Goal: Transaction & Acquisition: Purchase product/service

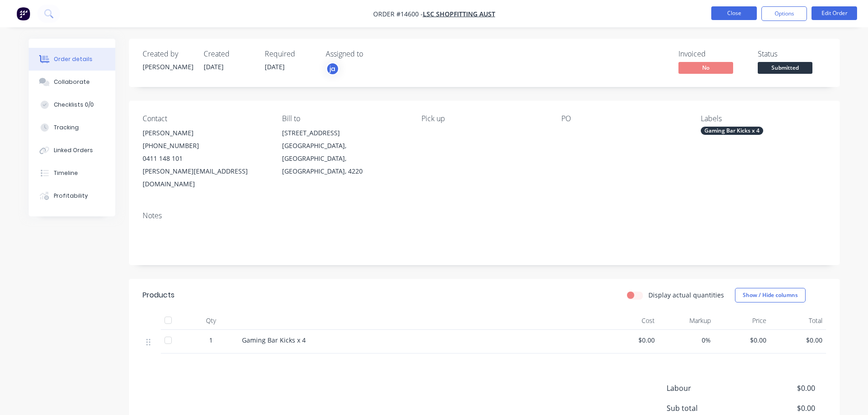
click at [739, 17] on button "Close" at bounding box center [734, 13] width 46 height 14
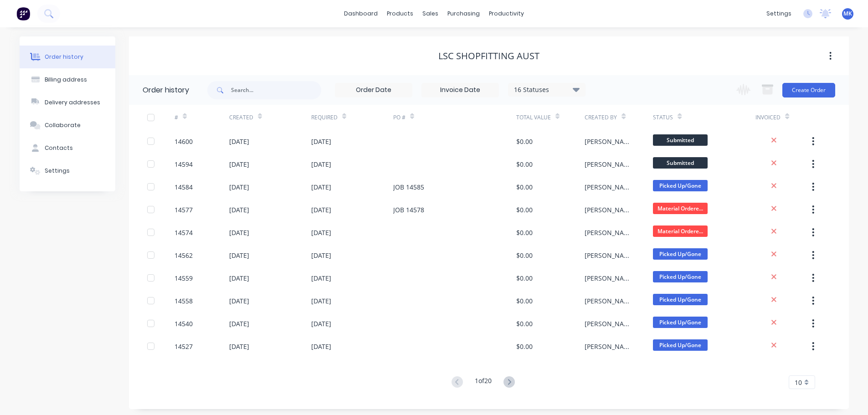
click at [430, 21] on div "dashboard products sales purchasing productivity dashboard products Product Cat…" at bounding box center [434, 13] width 868 height 27
click at [434, 23] on div "dashboard products sales purchasing productivity dashboard products Product Cat…" at bounding box center [434, 13] width 868 height 27
click at [430, 21] on div "dashboard products sales purchasing productivity dashboard products Product Cat…" at bounding box center [434, 13] width 868 height 27
click at [428, 16] on div "sales" at bounding box center [430, 14] width 25 height 14
click at [444, 38] on link "Sales Orders" at bounding box center [478, 43] width 121 height 18
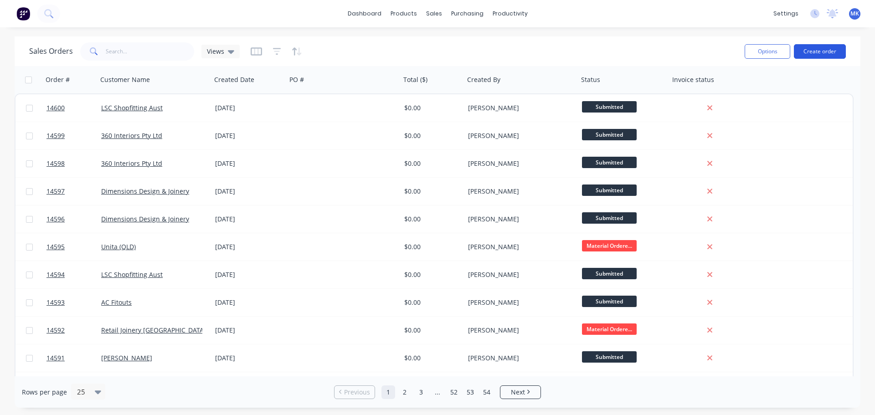
click at [814, 52] on button "Create order" at bounding box center [820, 51] width 52 height 15
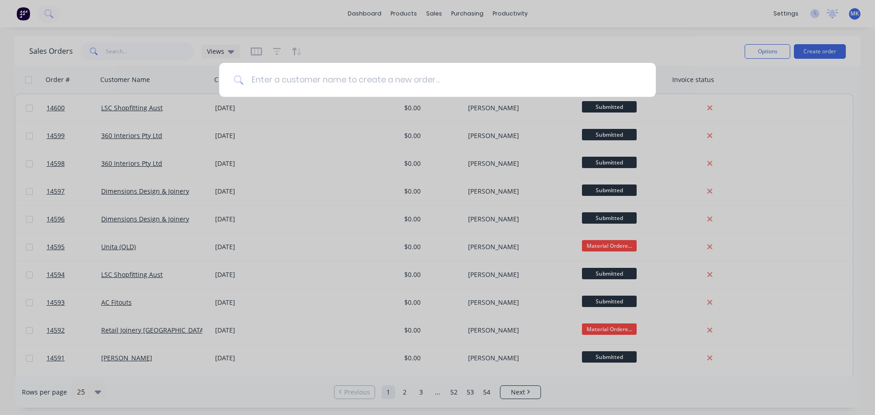
click at [457, 84] on input at bounding box center [442, 80] width 397 height 34
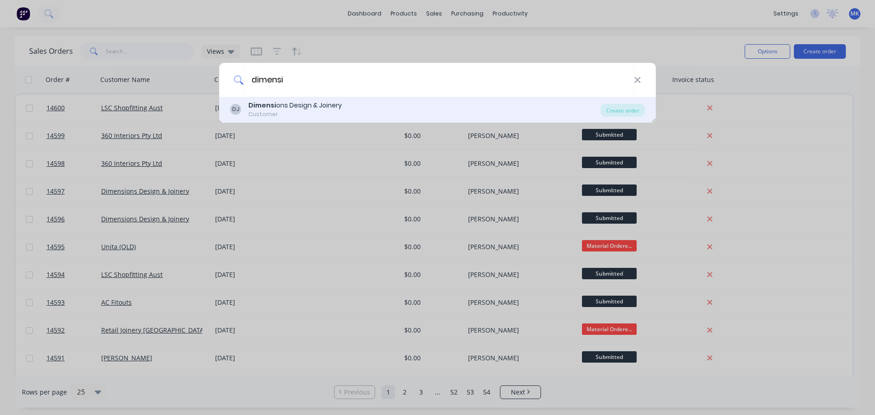
type input "dimensi"
click at [409, 103] on div "DJ Dimensi ons Design & Joinery Customer" at bounding box center [415, 110] width 370 height 18
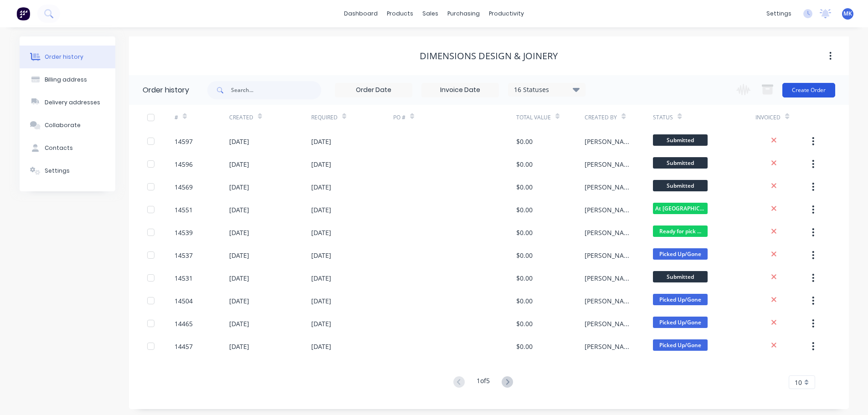
click at [814, 92] on button "Create Order" at bounding box center [808, 90] width 53 height 15
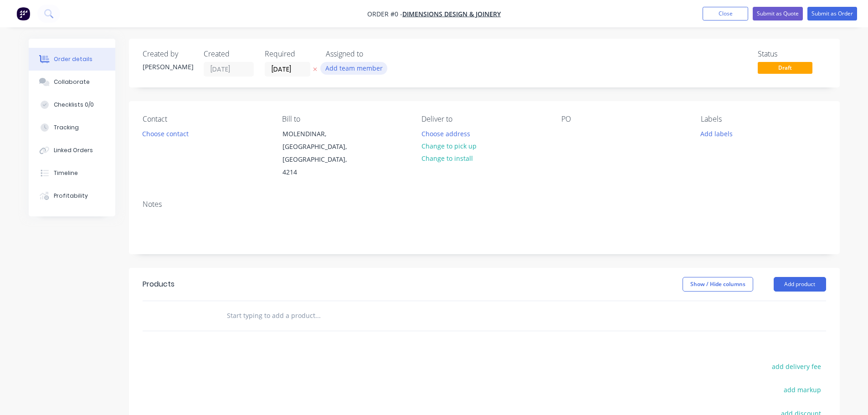
click at [350, 70] on button "Add team member" at bounding box center [353, 68] width 67 height 12
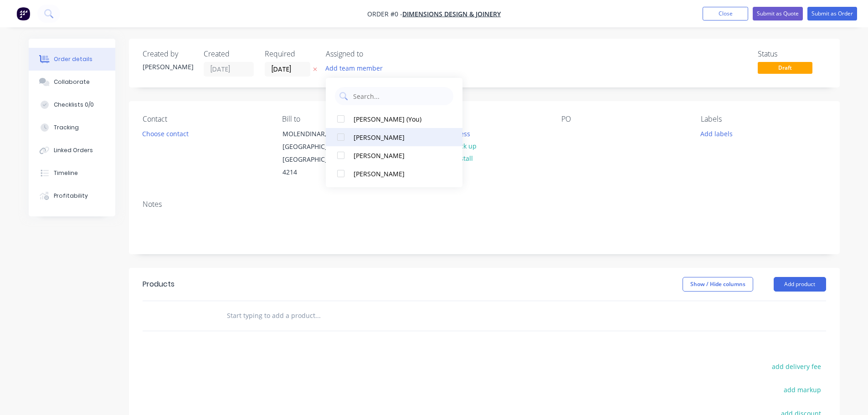
drag, startPoint x: 368, startPoint y: 154, endPoint x: 356, endPoint y: 155, distance: 11.9
click at [367, 154] on div "[PERSON_NAME]" at bounding box center [398, 156] width 91 height 10
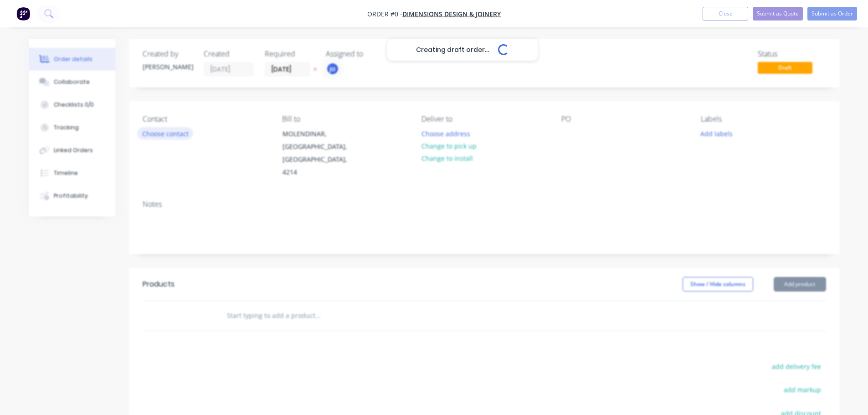
click at [179, 137] on div "Creating draft order... Loading... Order details Collaborate Checklists 0/0 Tra…" at bounding box center [434, 301] width 829 height 525
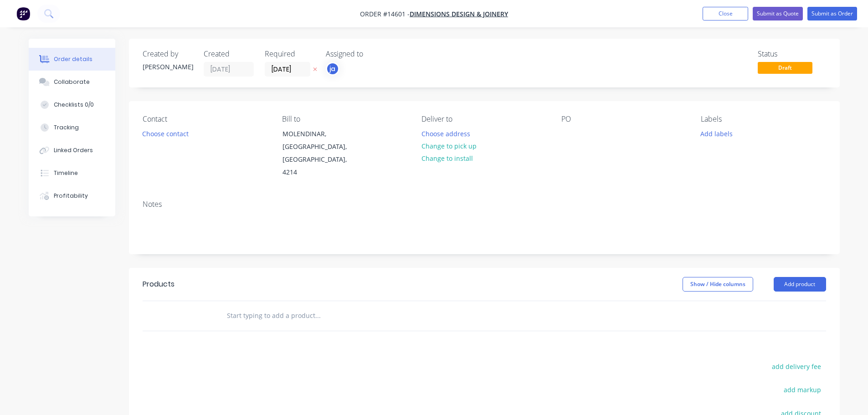
click at [179, 137] on button "Choose contact" at bounding box center [165, 133] width 56 height 12
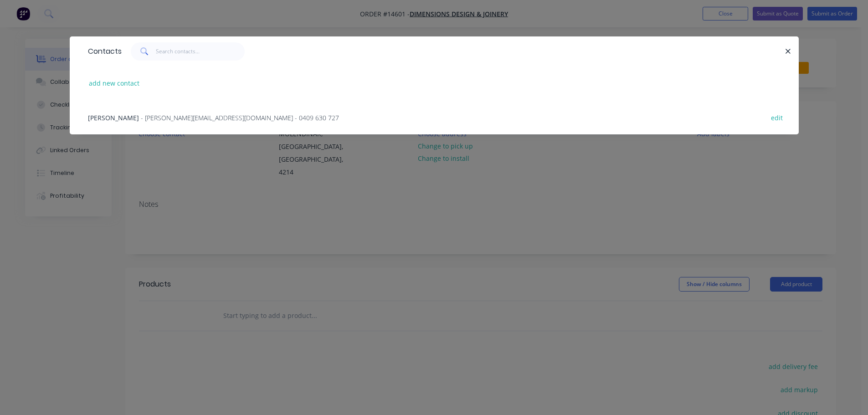
click at [154, 115] on span "- endre@dimensionsdj.com.au - 0409 630 727" at bounding box center [240, 117] width 198 height 9
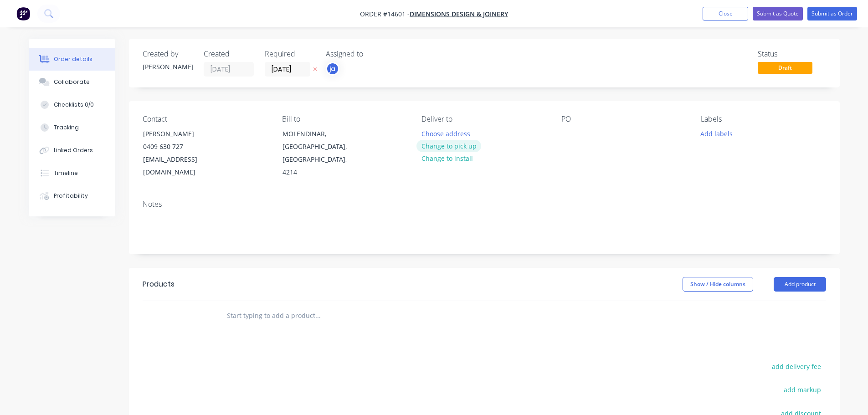
click at [433, 148] on button "Change to pick up" at bounding box center [448, 146] width 65 height 12
click at [711, 138] on button "Add labels" at bounding box center [717, 133] width 42 height 12
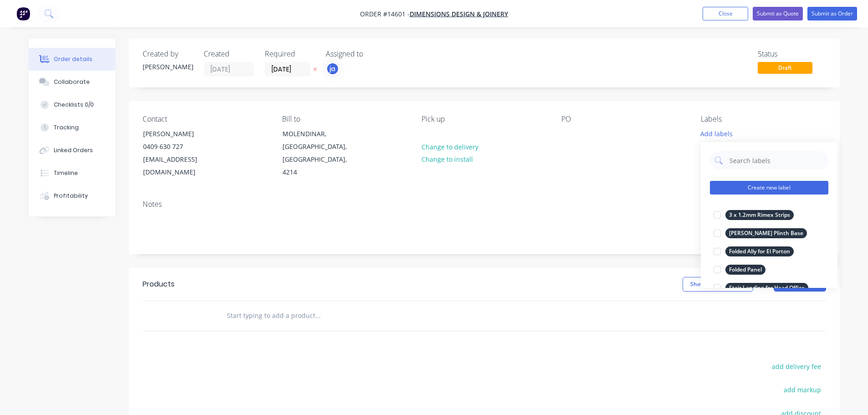
click at [746, 183] on button "Create new label" at bounding box center [769, 188] width 118 height 14
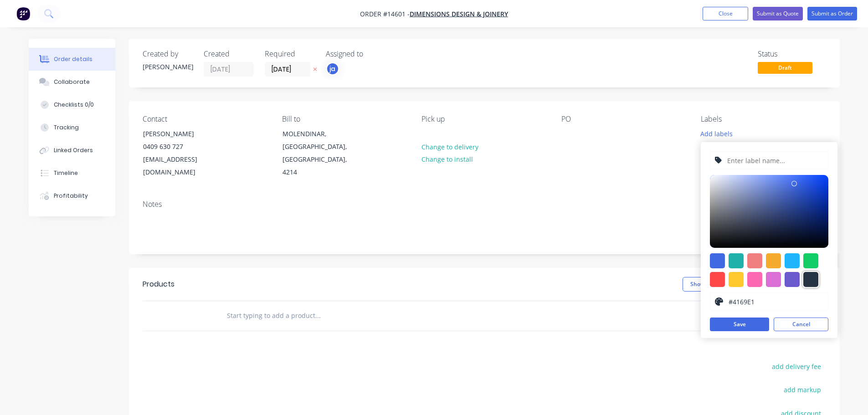
drag, startPoint x: 807, startPoint y: 284, endPoint x: 799, endPoint y: 269, distance: 16.9
click at [807, 283] on div at bounding box center [810, 279] width 15 height 15
type input "#273444"
click at [747, 165] on input "text" at bounding box center [774, 160] width 97 height 17
paste input "100mm Rings x 38"
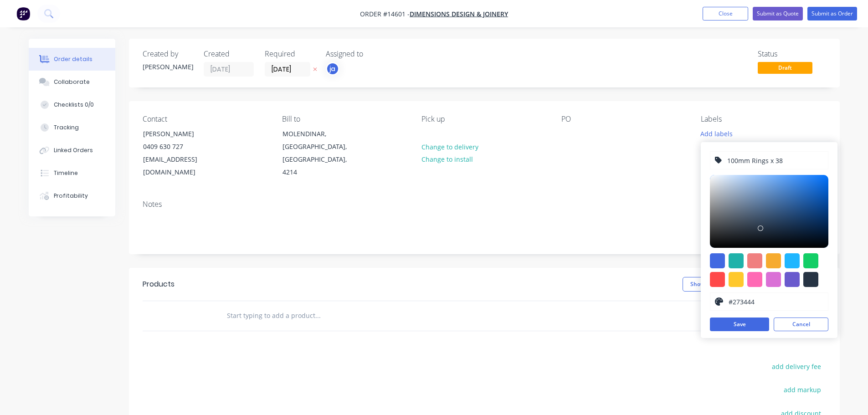
type input "100mm Rings x 38"
click at [729, 324] on button "Save" at bounding box center [739, 324] width 59 height 14
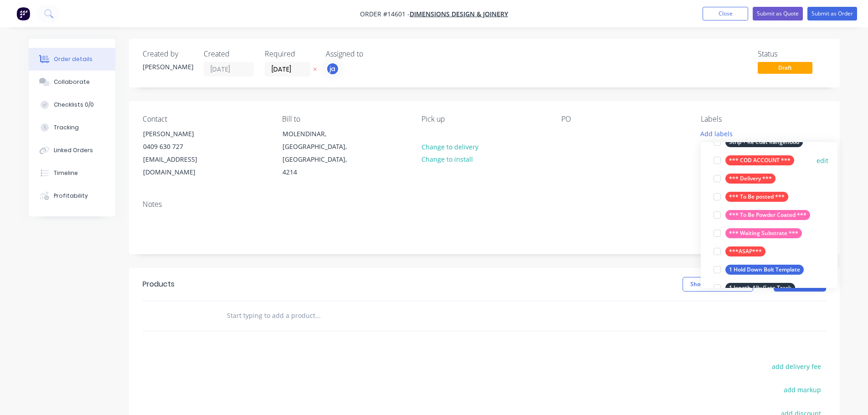
click at [737, 163] on div "*** COD ACCOUNT ***" at bounding box center [759, 160] width 69 height 10
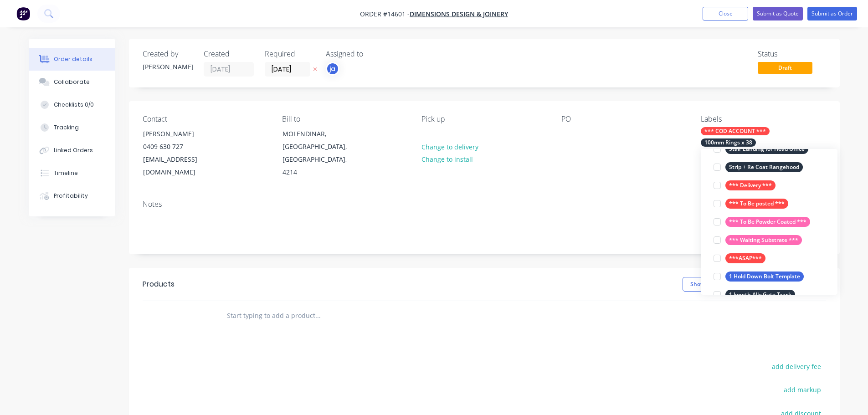
scroll to position [55, 0]
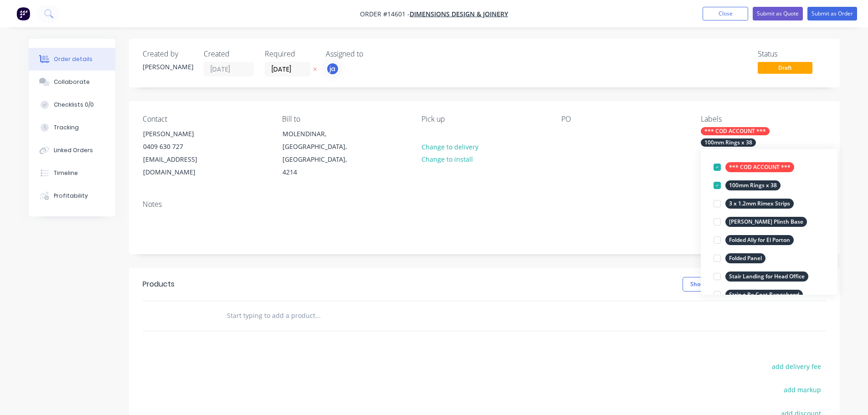
click at [285, 312] on div at bounding box center [379, 316] width 328 height 30
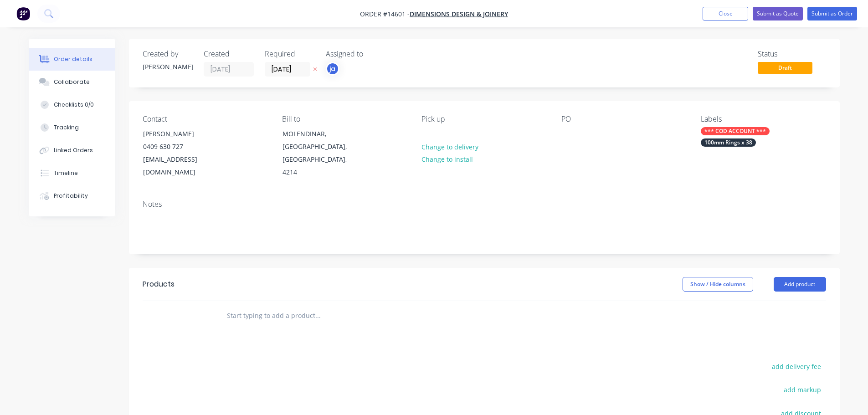
click at [285, 307] on input "text" at bounding box center [317, 316] width 182 height 18
paste input "100mm Rings x 38"
type input "100mm Rings x 38"
click at [314, 345] on button "Add 100mm Rings x 38 to order" at bounding box center [366, 350] width 273 height 29
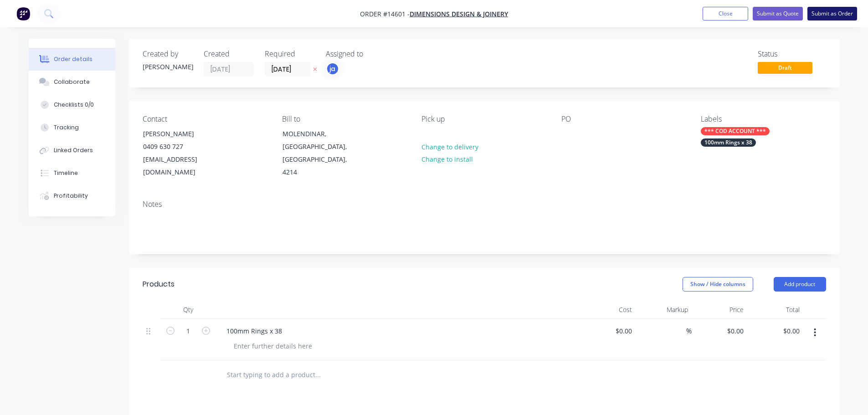
click at [821, 17] on button "Submit as Order" at bounding box center [832, 14] width 50 height 14
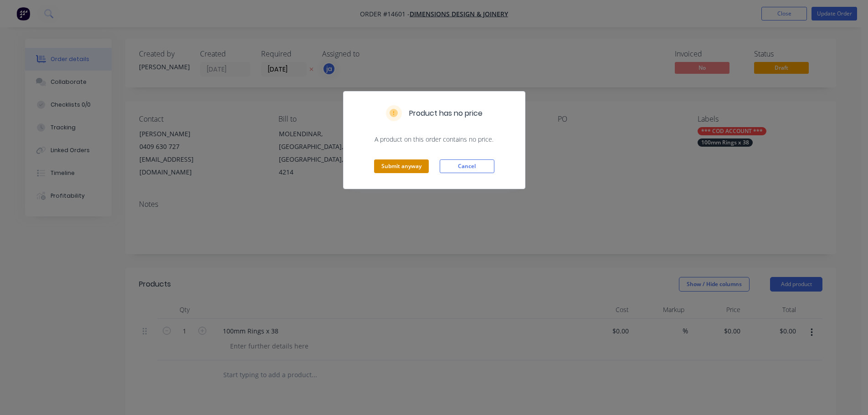
click at [389, 167] on button "Submit anyway" at bounding box center [401, 166] width 55 height 14
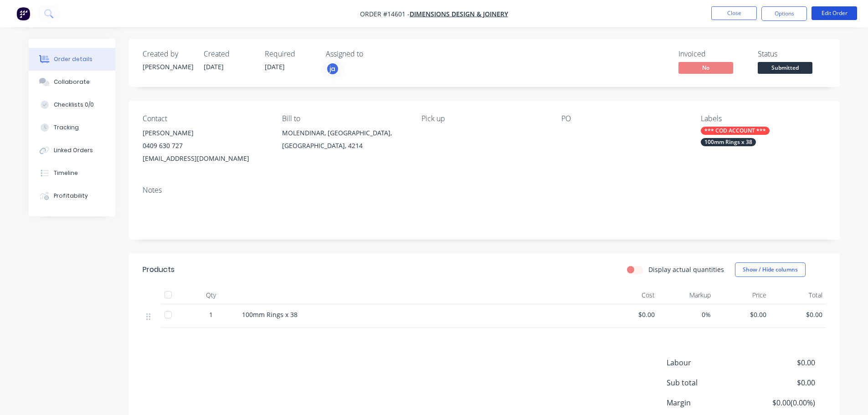
drag, startPoint x: 840, startPoint y: 14, endPoint x: 701, endPoint y: 56, distance: 145.4
click at [650, 109] on div "Order #14601 - Dimensions Design & Joinery Close Options Edit Order Order detai…" at bounding box center [434, 245] width 868 height 490
click at [724, 17] on button "Close" at bounding box center [734, 13] width 46 height 14
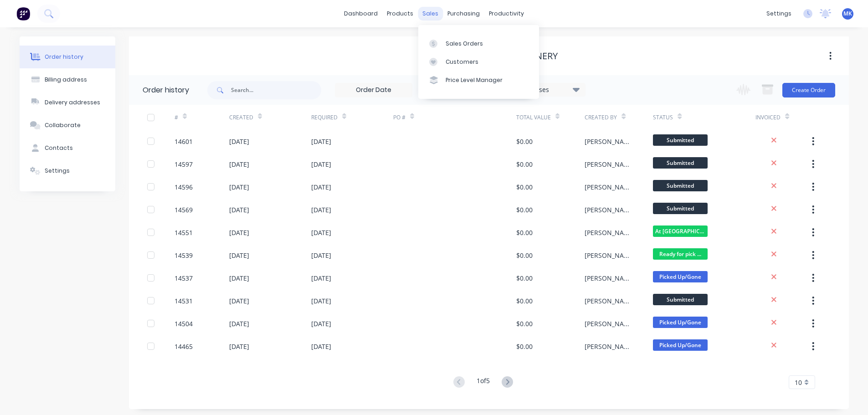
click at [430, 11] on div "sales" at bounding box center [430, 14] width 25 height 14
click at [446, 43] on div "Sales Orders" at bounding box center [463, 44] width 37 height 8
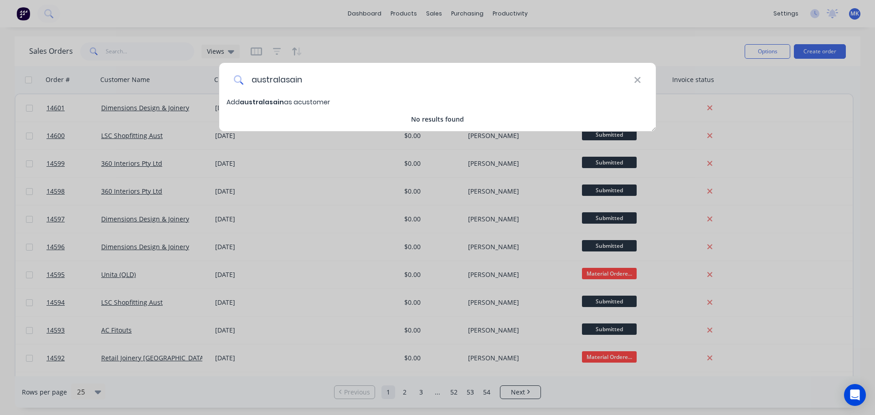
click at [269, 81] on input "australasain" at bounding box center [439, 80] width 390 height 34
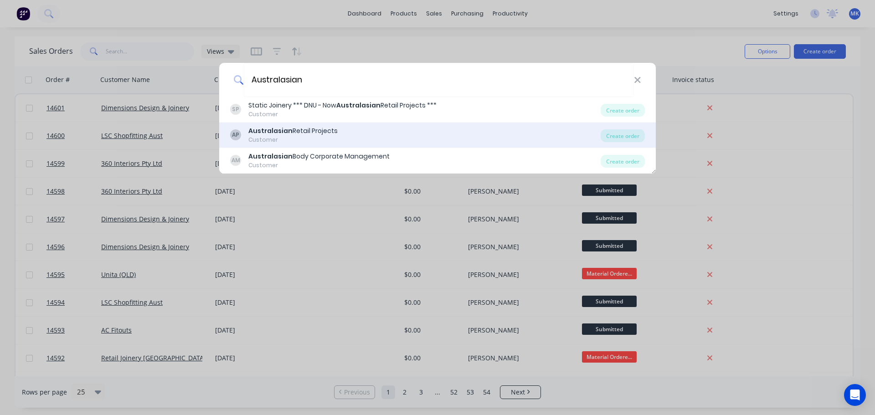
type input "Australasian"
click at [285, 140] on div "Customer" at bounding box center [292, 140] width 89 height 8
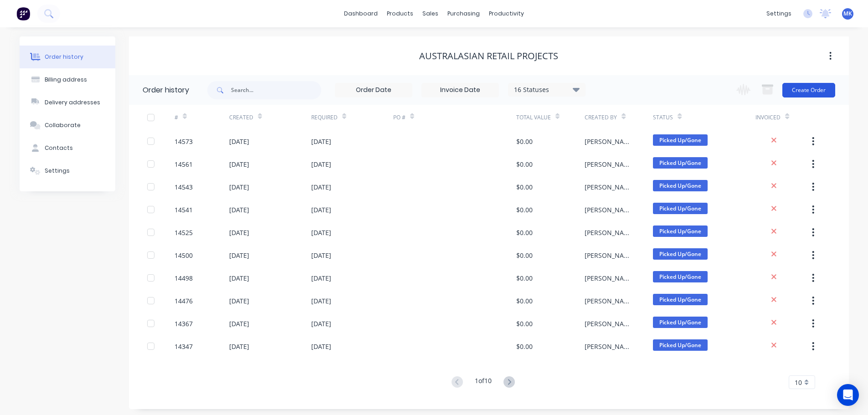
click at [805, 91] on button "Create Order" at bounding box center [808, 90] width 53 height 15
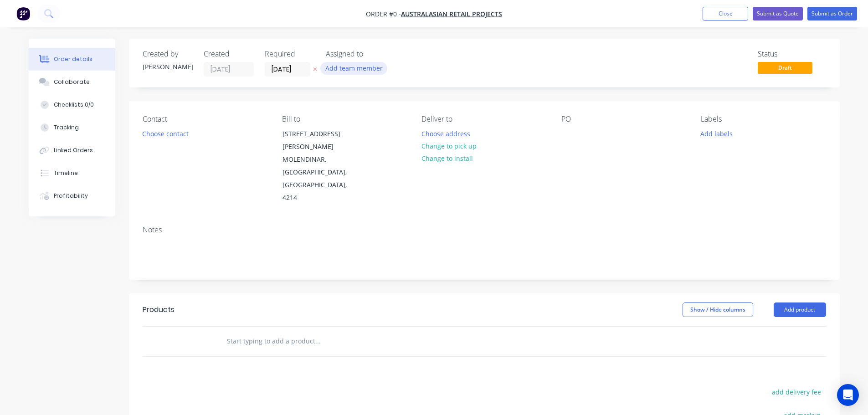
click at [363, 65] on button "Add team member" at bounding box center [353, 68] width 67 height 12
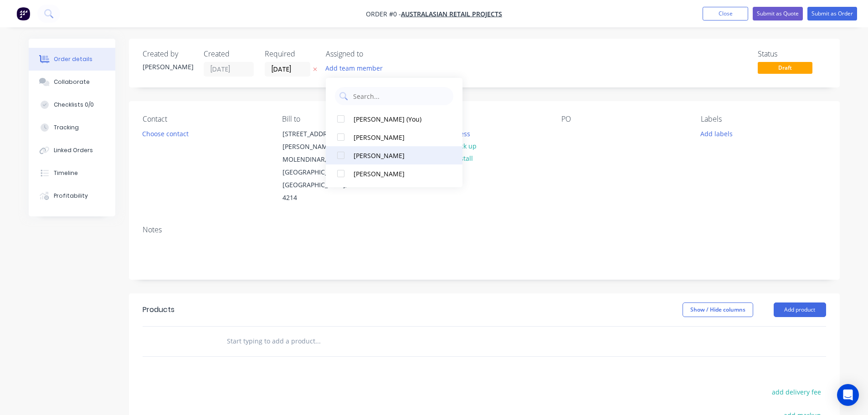
click at [368, 148] on button "[PERSON_NAME]" at bounding box center [394, 155] width 137 height 18
click at [162, 131] on div "Order details Collaborate Checklists 0/0 Tracking Linked Orders Timeline Profit…" at bounding box center [434, 314] width 829 height 550
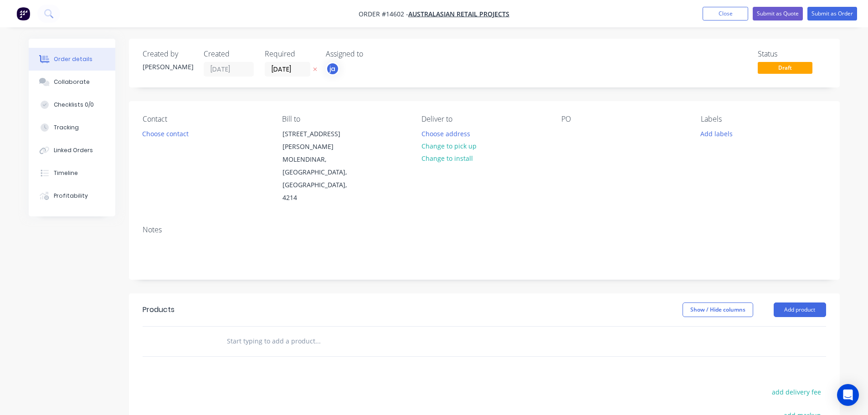
click at [172, 135] on button "Choose contact" at bounding box center [165, 133] width 56 height 12
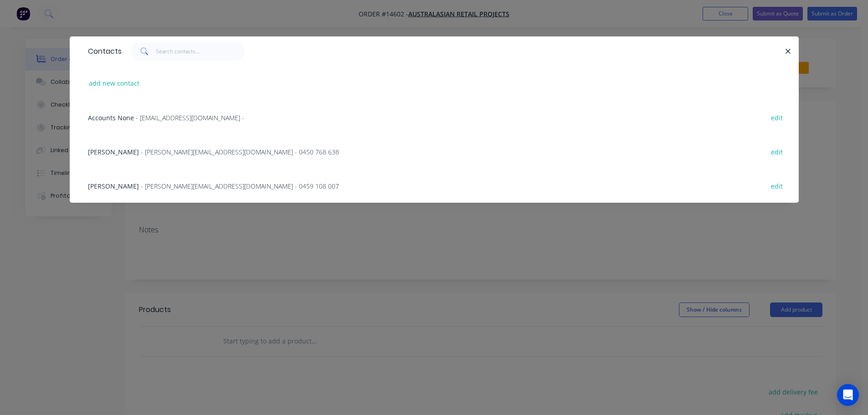
click at [157, 147] on div "Leigh Morris - leigh@austretail.com - 0450 768 638" at bounding box center [213, 152] width 251 height 10
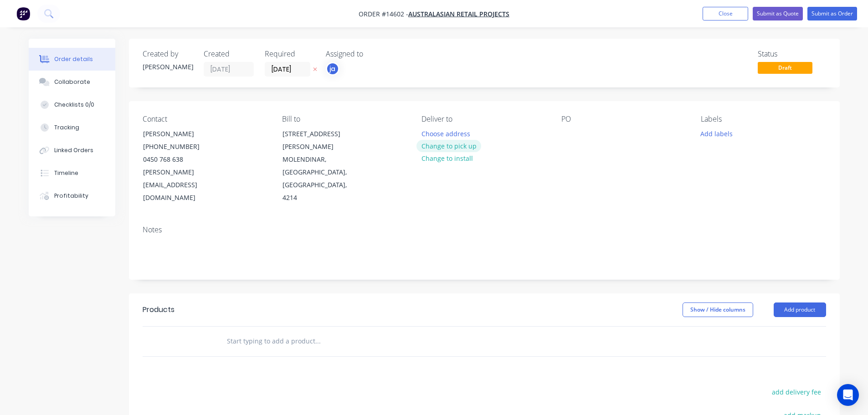
click at [459, 148] on button "Change to pick up" at bounding box center [448, 146] width 65 height 12
click at [727, 135] on button "Add labels" at bounding box center [717, 133] width 42 height 12
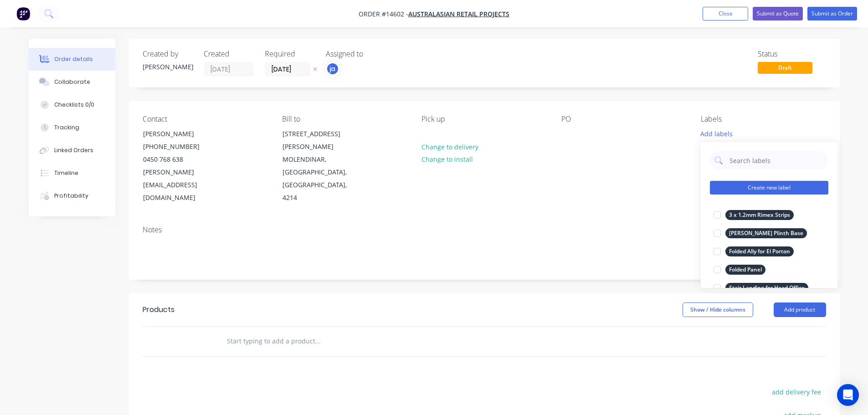
click at [766, 188] on button "Create new label" at bounding box center [769, 188] width 118 height 14
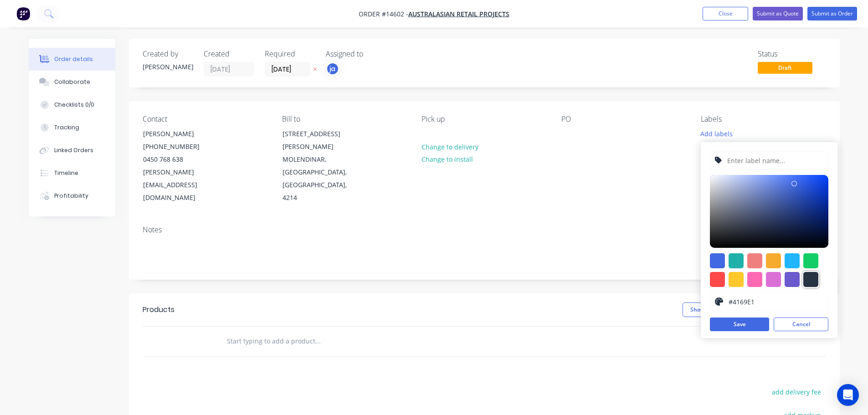
click at [813, 276] on div at bounding box center [810, 279] width 15 height 15
type input "#273444"
click at [746, 158] on input "text" at bounding box center [774, 160] width 97 height 17
paste input "Adore Beauty - S/S Items"
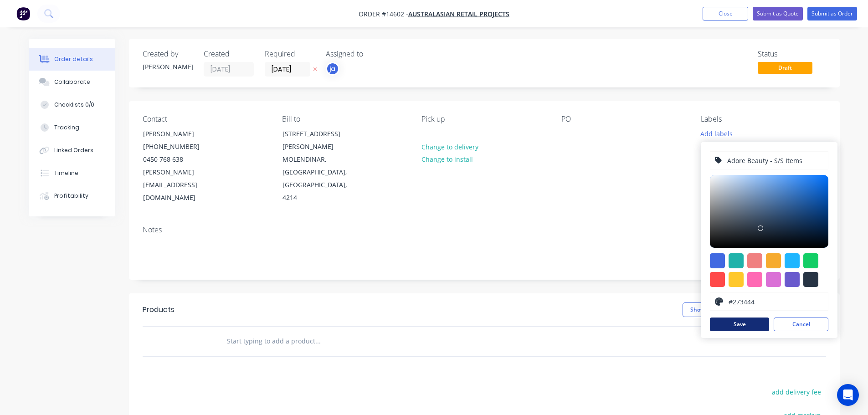
type input "Adore Beauty - S/S Items"
click at [750, 327] on button "Save" at bounding box center [739, 324] width 59 height 14
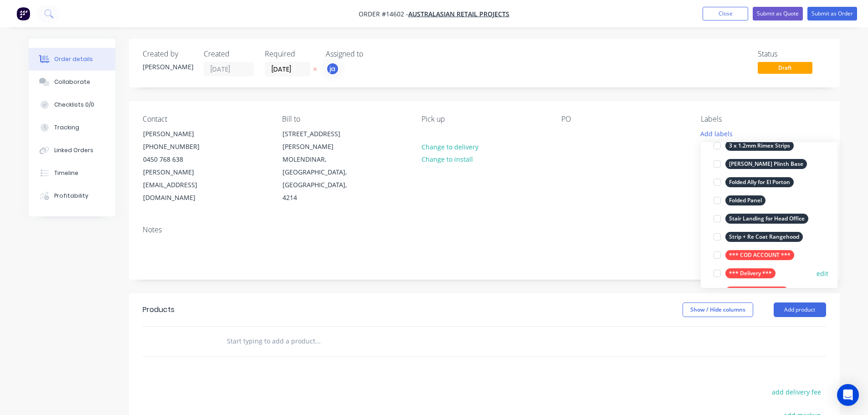
scroll to position [91, 0]
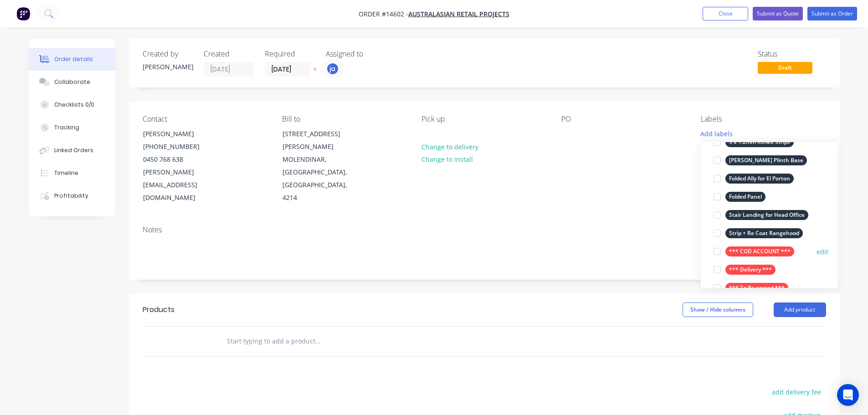
click at [746, 248] on div "*** COD ACCOUNT ***" at bounding box center [759, 251] width 69 height 10
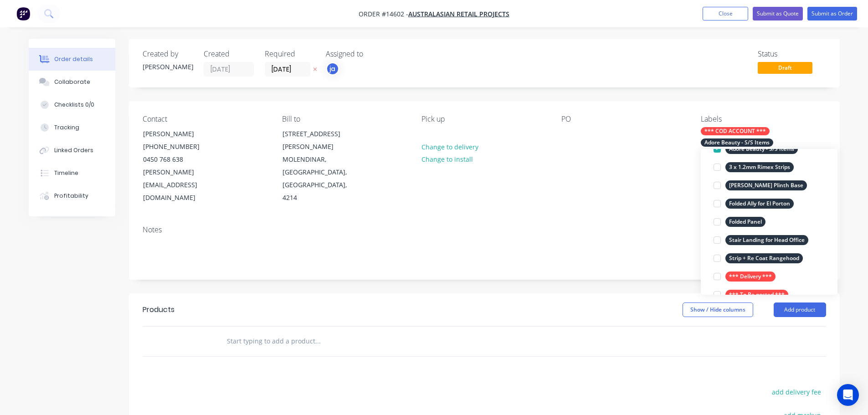
scroll to position [0, 0]
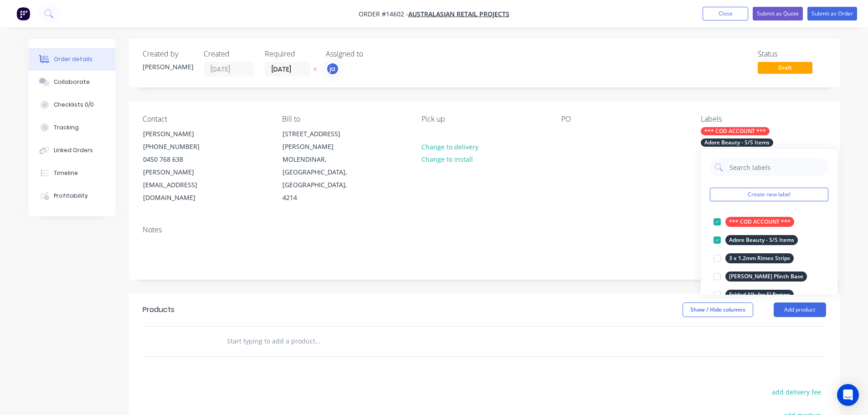
drag, startPoint x: 331, startPoint y: 289, endPoint x: 310, endPoint y: 309, distance: 29.3
click at [328, 293] on header "Products Show / Hide columns Add product" at bounding box center [484, 309] width 711 height 33
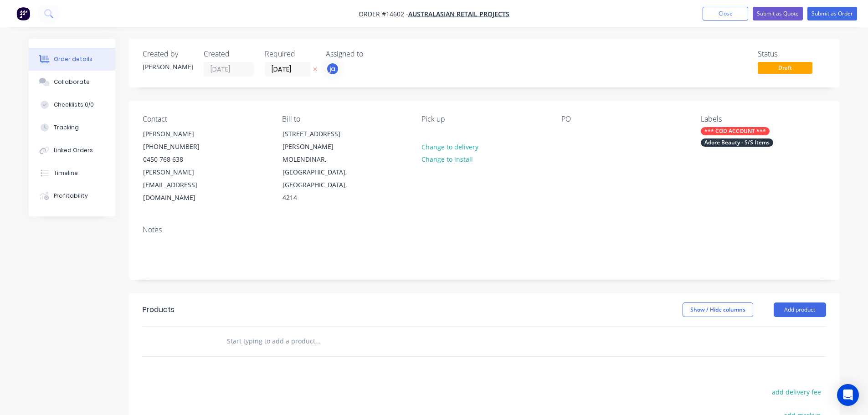
click at [240, 332] on input "text" at bounding box center [317, 341] width 182 height 18
paste input "Adore Beauty - S/S Items"
type input "Adore Beauty - S/S Items"
click at [266, 332] on input "Adore Beauty - S/S Items" at bounding box center [317, 341] width 182 height 18
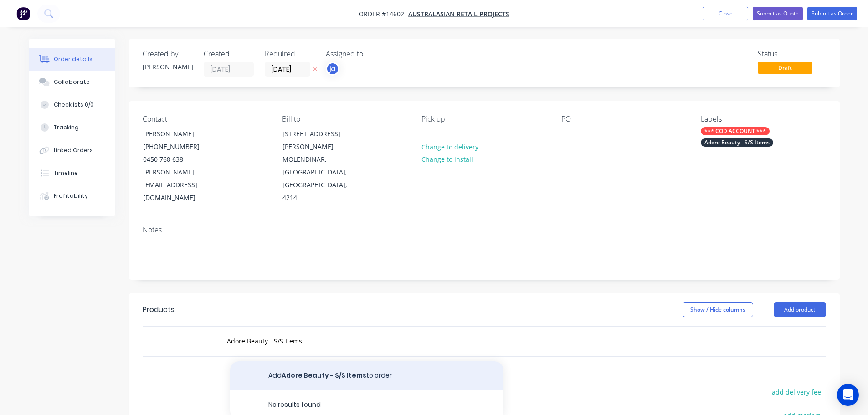
click at [286, 361] on button "Add Adore Beauty - S/S Items to order" at bounding box center [366, 375] width 273 height 29
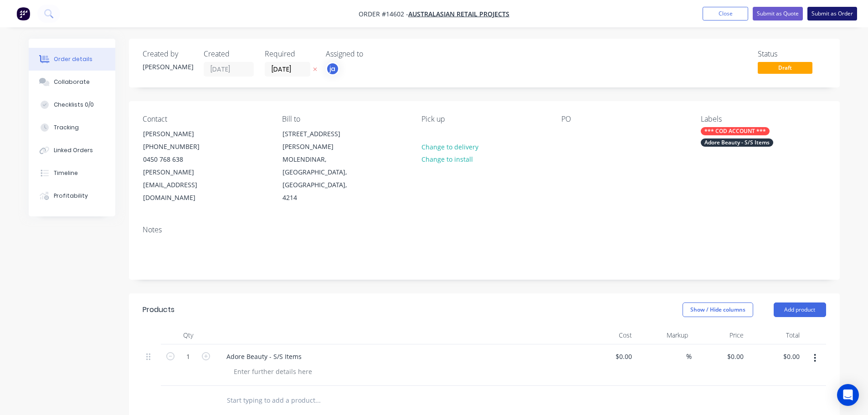
click at [830, 18] on button "Submit as Order" at bounding box center [832, 14] width 50 height 14
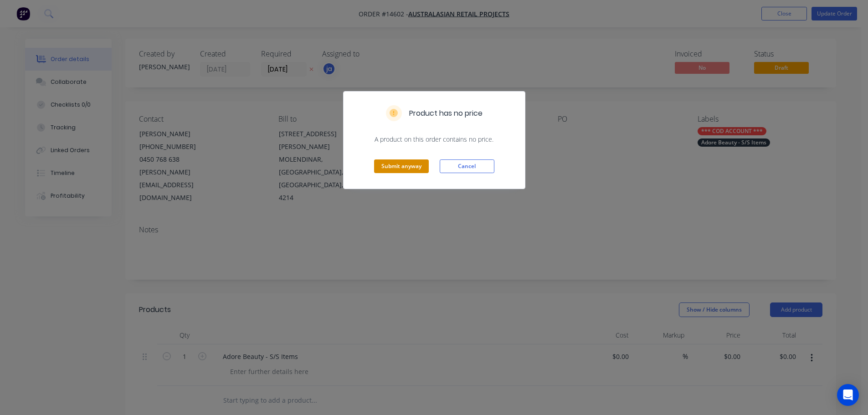
click at [387, 173] on button "Submit anyway" at bounding box center [401, 166] width 55 height 14
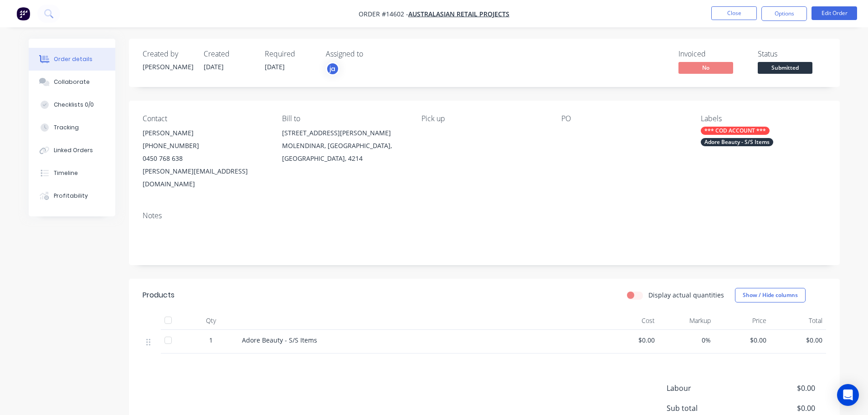
click at [710, 12] on ul "Close Options Edit Order" at bounding box center [784, 13] width 168 height 15
click at [728, 13] on button "Close" at bounding box center [734, 13] width 46 height 14
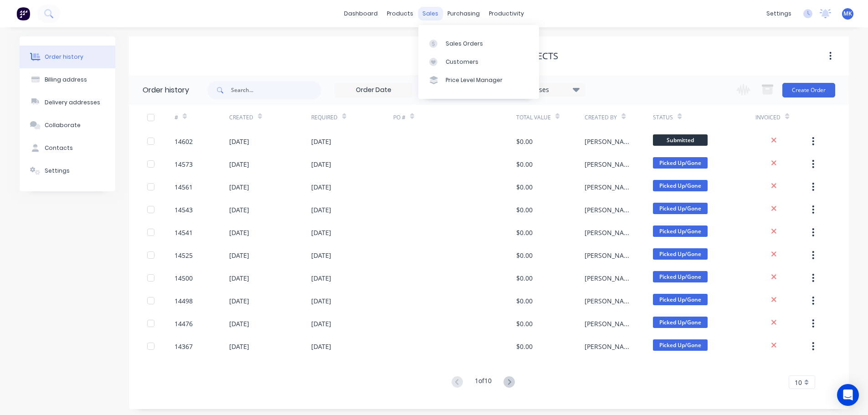
click at [432, 16] on div "sales" at bounding box center [430, 14] width 25 height 14
click at [441, 42] on div at bounding box center [436, 44] width 14 height 8
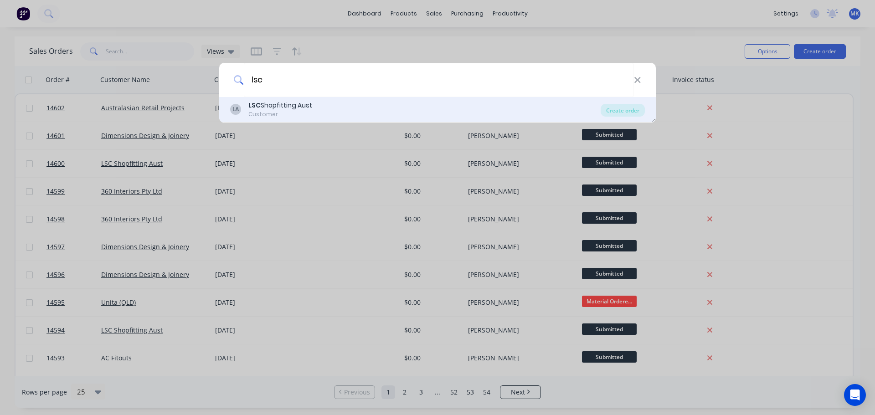
type input "lsc"
click at [317, 109] on div "LA LSC Shopfitting Aust Customer" at bounding box center [415, 110] width 370 height 18
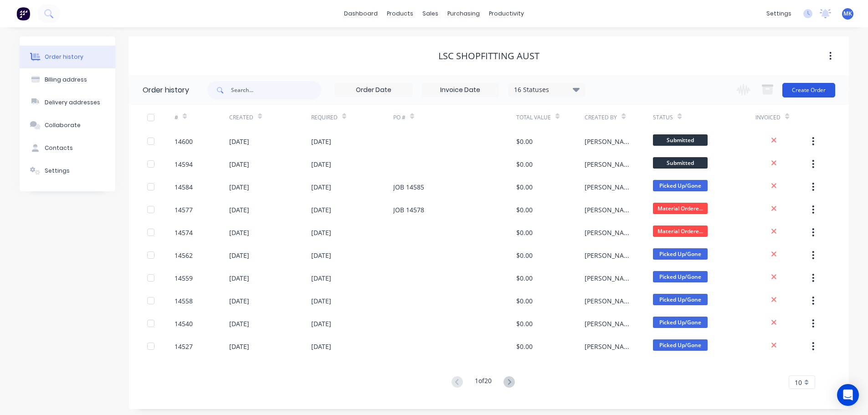
click at [818, 92] on button "Create Order" at bounding box center [808, 90] width 53 height 15
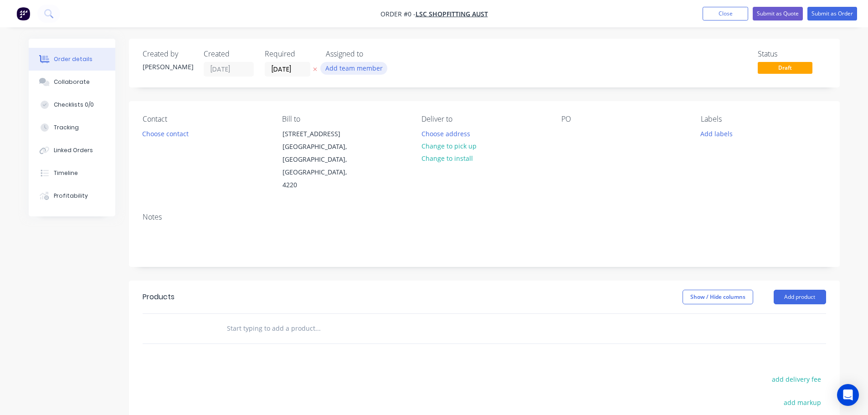
click at [342, 72] on button "Add team member" at bounding box center [353, 68] width 67 height 12
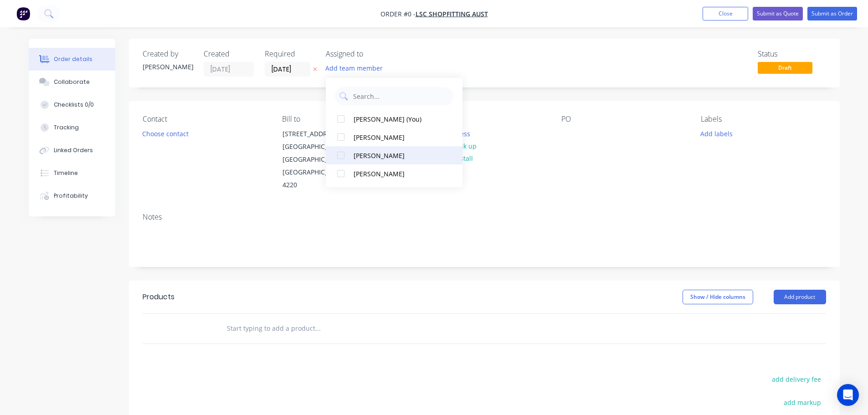
click at [360, 161] on button "[PERSON_NAME]" at bounding box center [394, 155] width 137 height 18
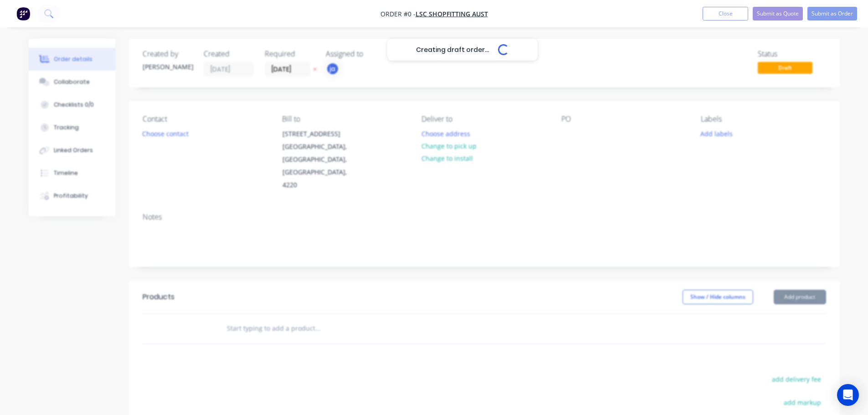
click at [172, 131] on div "Creating draft order... Loading... Order details Collaborate Checklists 0/0 Tra…" at bounding box center [434, 308] width 829 height 538
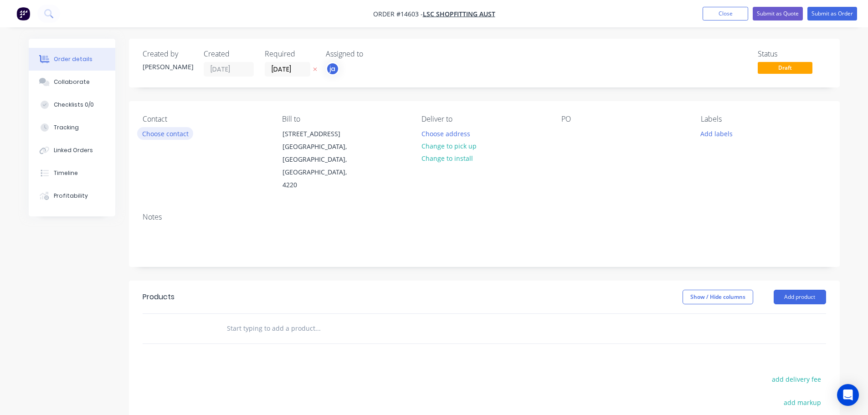
click at [172, 133] on button "Choose contact" at bounding box center [165, 133] width 56 height 12
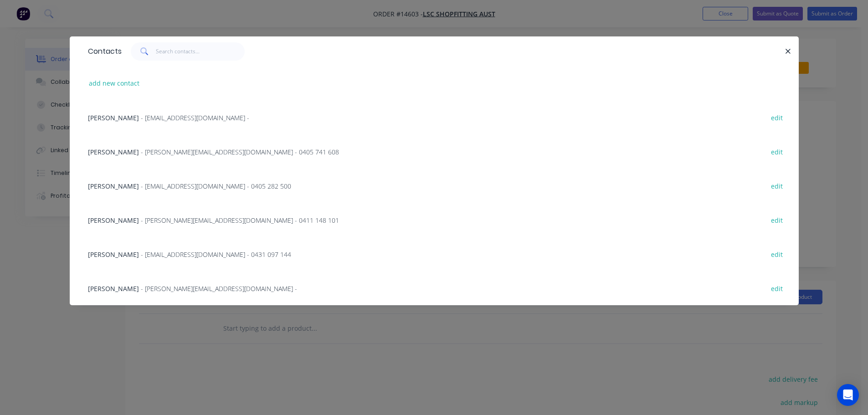
click at [164, 154] on span "- [PERSON_NAME][EMAIL_ADDRESS][DOMAIN_NAME] - 0405 741 608" at bounding box center [240, 152] width 198 height 9
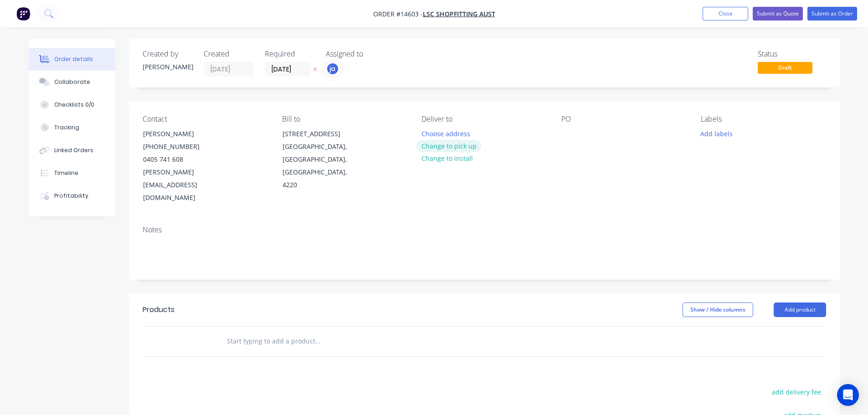
click at [464, 146] on button "Change to pick up" at bounding box center [448, 146] width 65 height 12
click at [718, 129] on button "Add labels" at bounding box center [717, 133] width 42 height 12
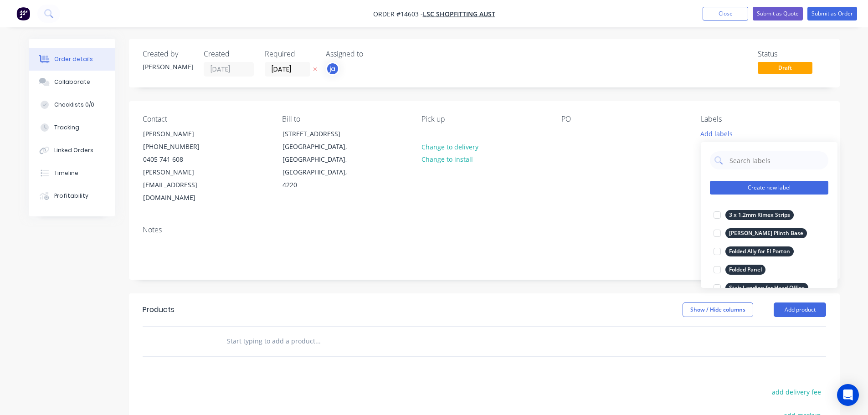
click at [798, 189] on button "Create new label" at bounding box center [769, 188] width 118 height 14
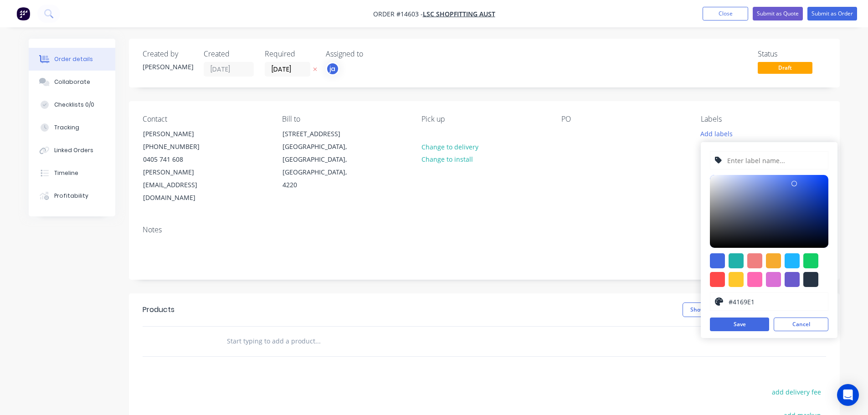
click at [810, 273] on div at bounding box center [810, 279] width 15 height 15
type input "#273444"
click at [767, 156] on input "text" at bounding box center [774, 160] width 97 height 17
paste input "6 x Wall Caps"
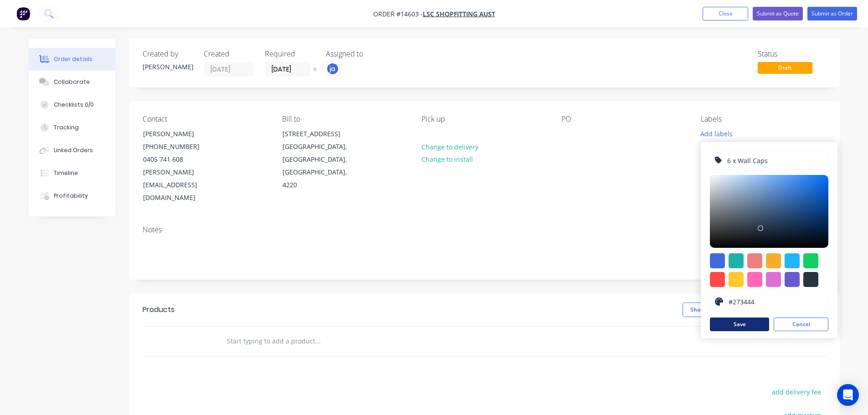
type input "6 x Wall Caps"
click at [755, 323] on button "Save" at bounding box center [739, 324] width 59 height 14
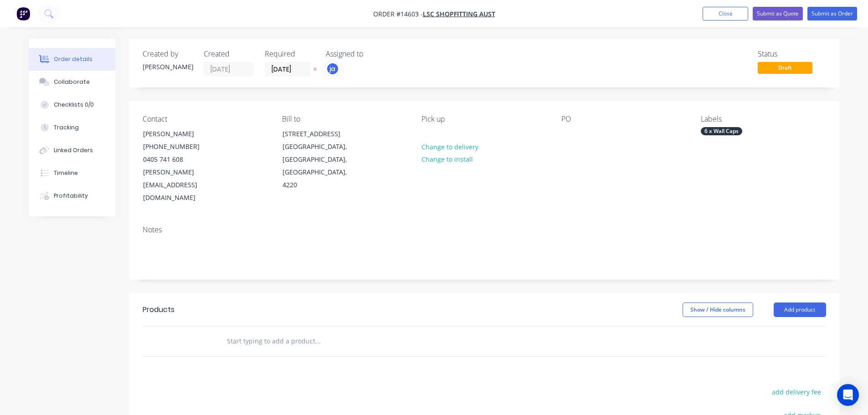
click at [306, 332] on input "text" at bounding box center [317, 341] width 182 height 18
paste input "6 x Wall Caps"
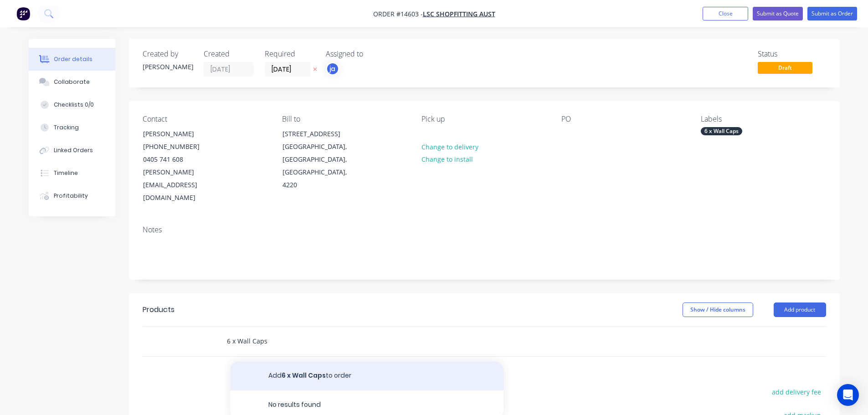
type input "6 x Wall Caps"
click at [311, 361] on button "Add 6 x Wall Caps to order" at bounding box center [366, 375] width 273 height 29
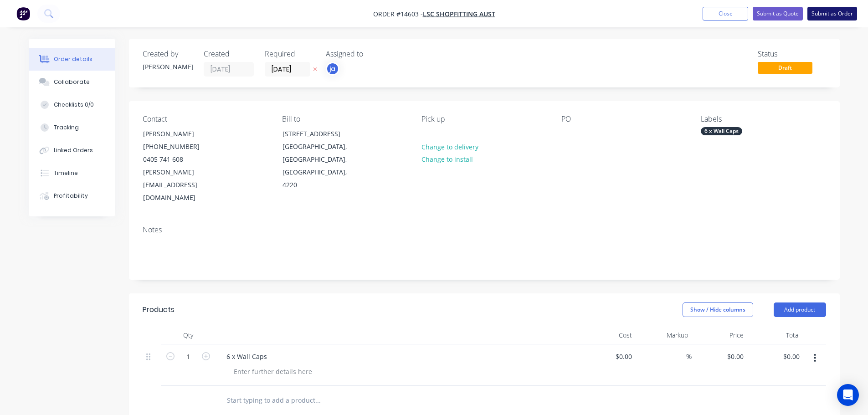
click at [828, 15] on button "Submit as Order" at bounding box center [832, 14] width 50 height 14
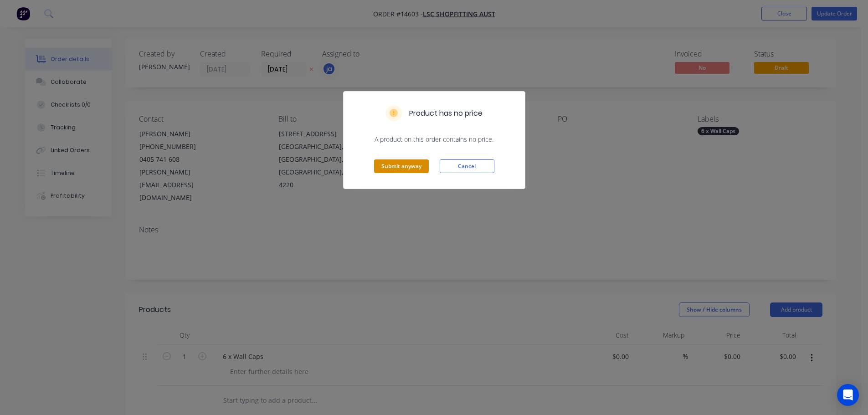
click at [407, 168] on button "Submit anyway" at bounding box center [401, 166] width 55 height 14
